Goal: Information Seeking & Learning: Learn about a topic

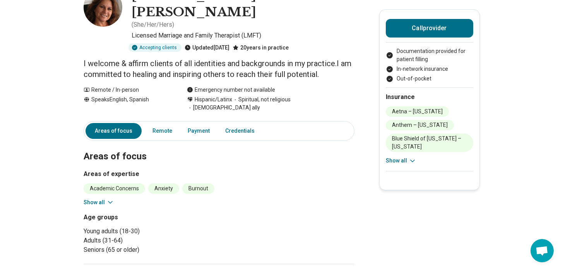
scroll to position [72, 0]
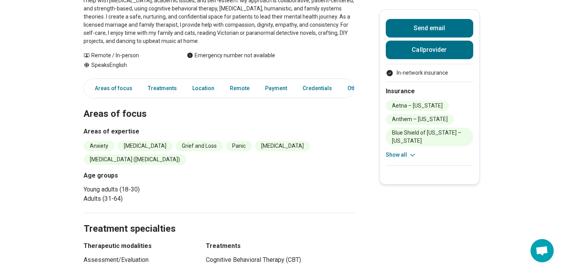
scroll to position [142, 0]
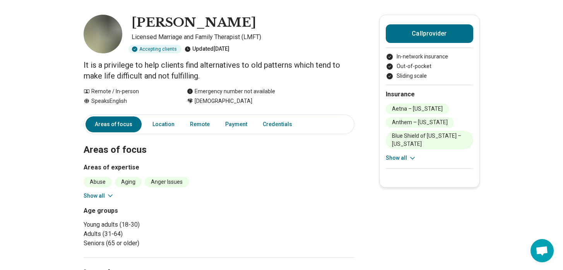
scroll to position [137, 0]
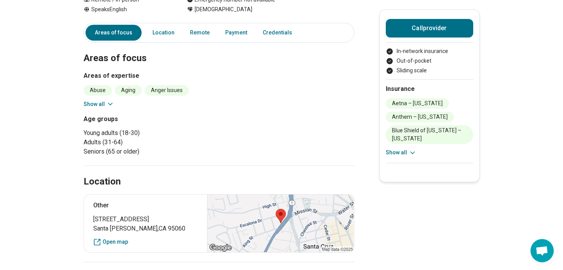
click at [108, 100] on button "Show all" at bounding box center [99, 104] width 31 height 8
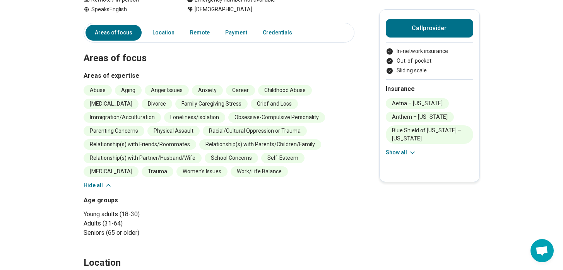
click at [407, 155] on button "Show all" at bounding box center [401, 153] width 31 height 8
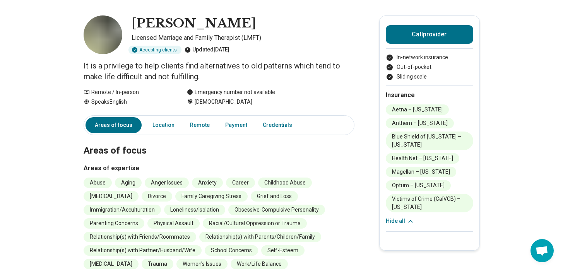
scroll to position [0, 0]
